Goal: Transaction & Acquisition: Subscribe to service/newsletter

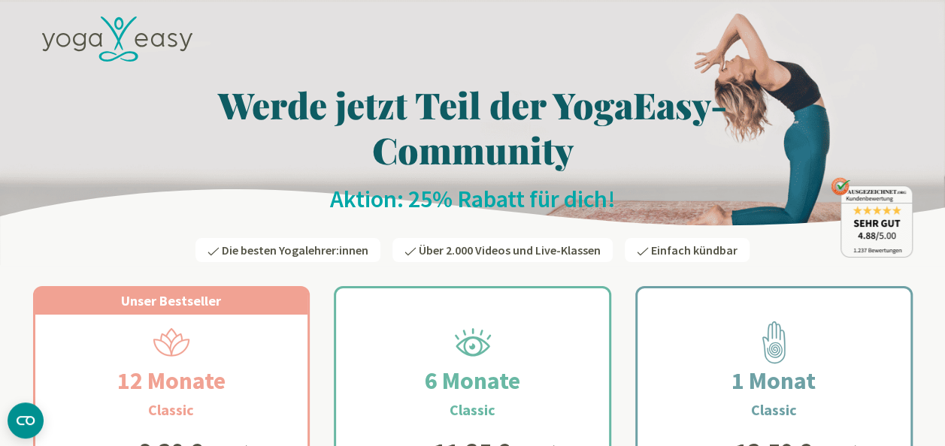
click at [783, 148] on h1 "Werde jetzt Teil der YogaEasy-Community" at bounding box center [472, 127] width 879 height 90
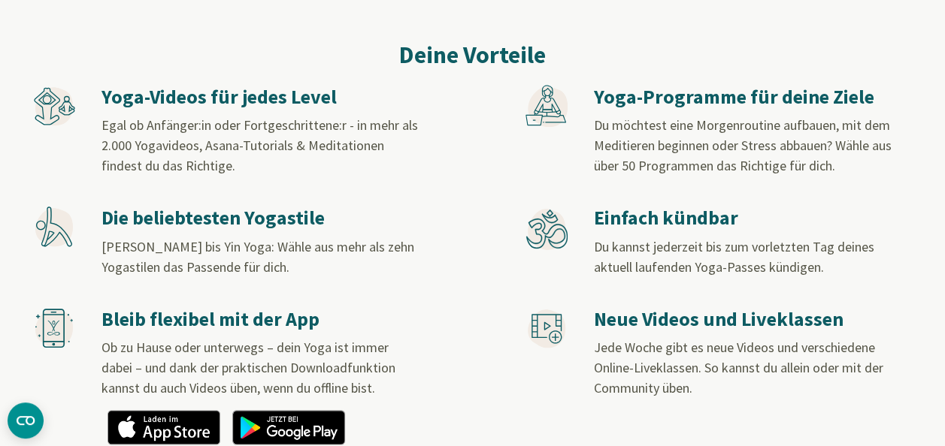
scroll to position [703, 0]
